Goal: Check status: Check status

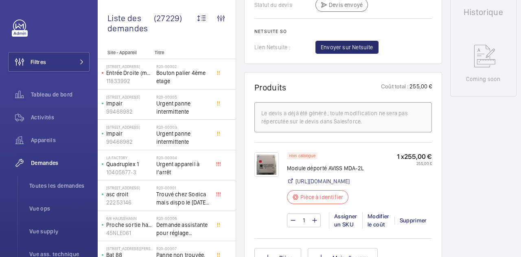
scroll to position [413, 0]
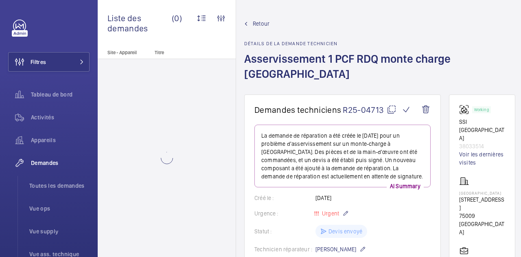
scroll to position [6, 0]
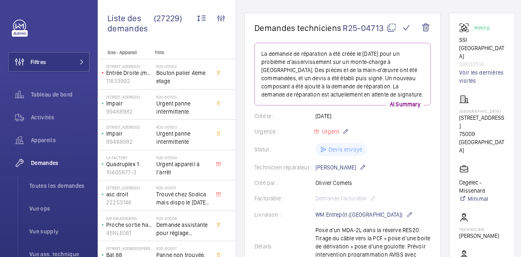
scroll to position [88, 0]
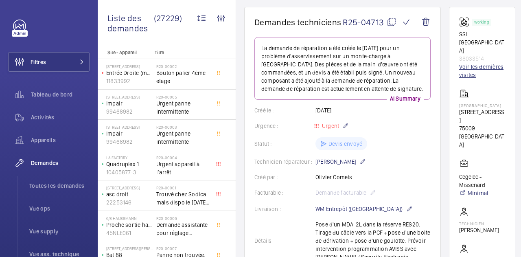
click at [486, 63] on link "Voir les dernières visites" at bounding box center [482, 71] width 46 height 16
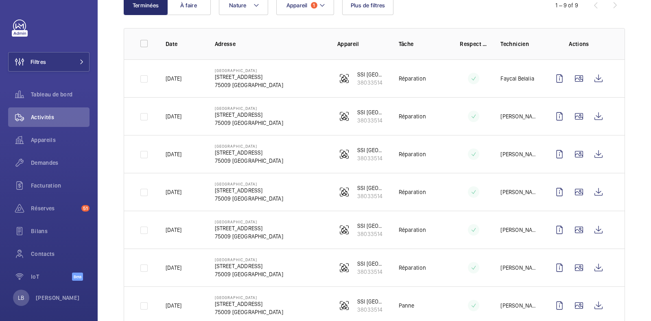
scroll to position [99, 0]
drag, startPoint x: 386, startPoint y: 0, endPoint x: 299, endPoint y: 37, distance: 94.3
click at [299, 37] on th "Adresse" at bounding box center [263, 43] width 123 height 31
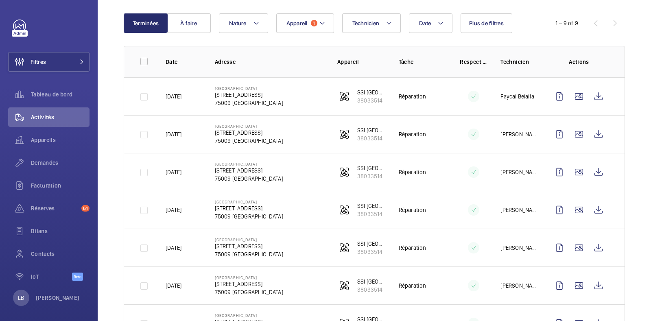
scroll to position [81, 0]
